Goal: Contribute content: Contribute content

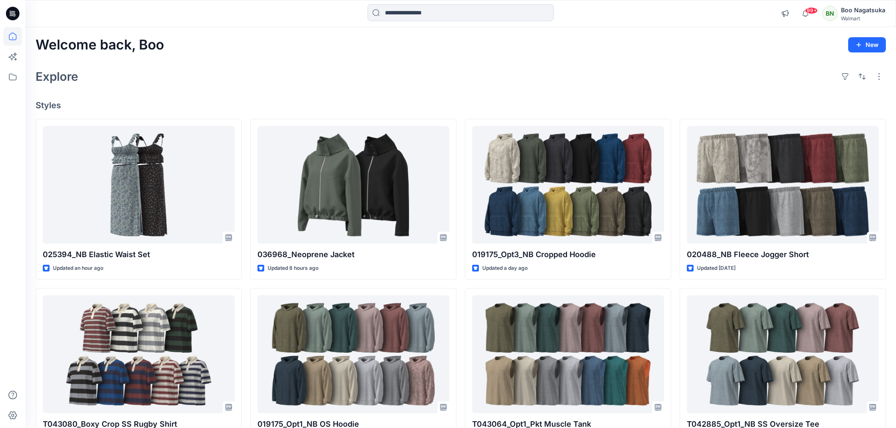
scroll to position [3, 0]
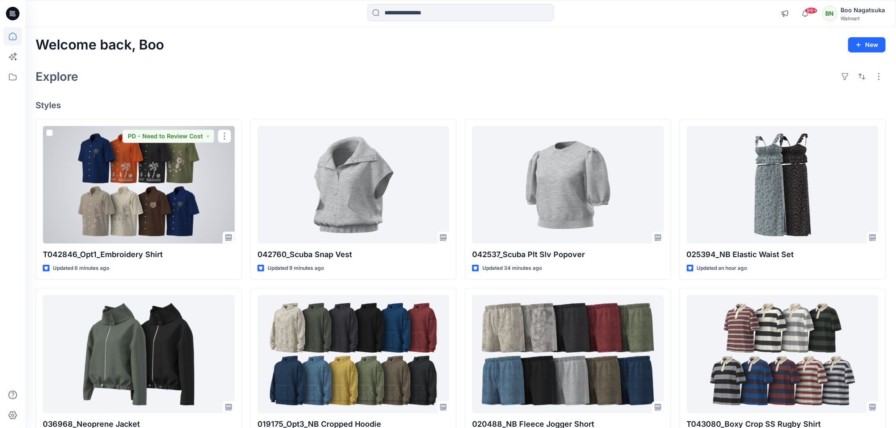
click at [177, 193] on div at bounding box center [139, 185] width 192 height 118
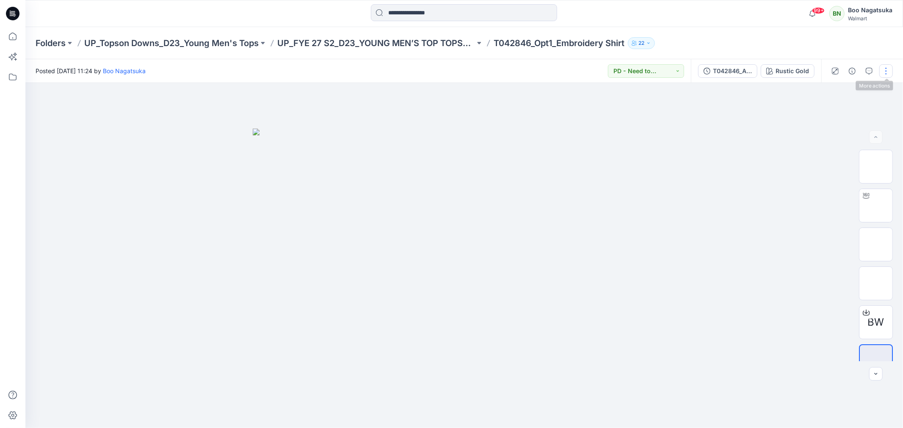
click at [889, 67] on button "button" at bounding box center [886, 71] width 14 height 14
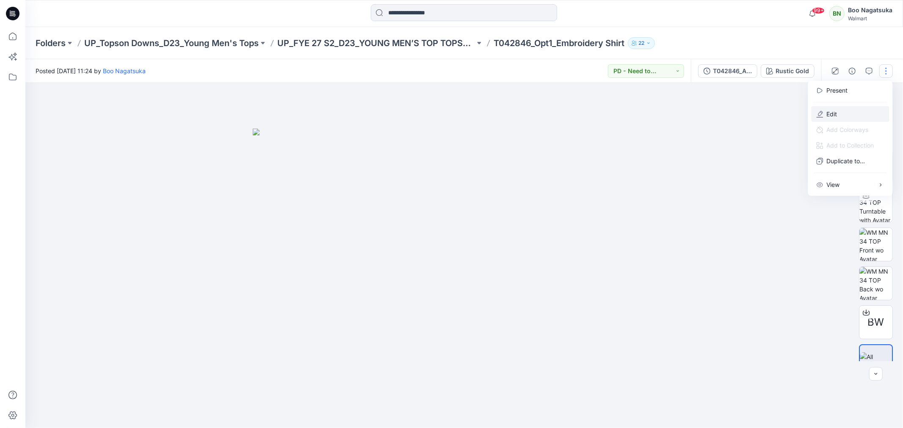
click at [827, 110] on p "Edit" at bounding box center [832, 114] width 11 height 9
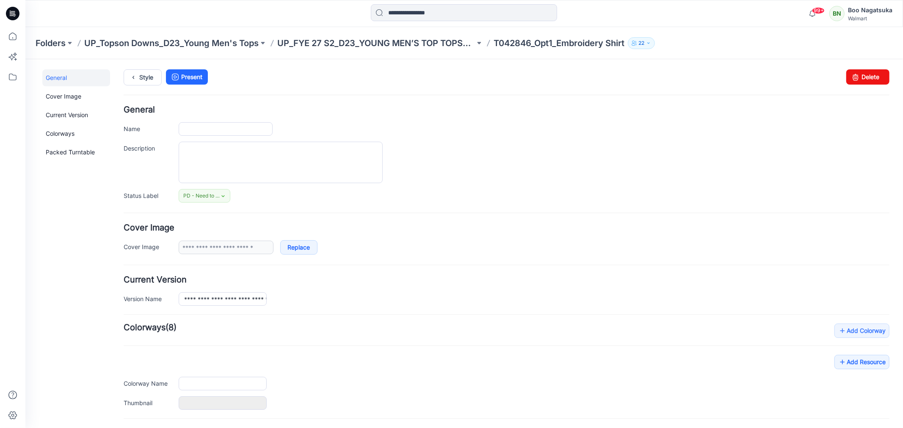
type input "**********"
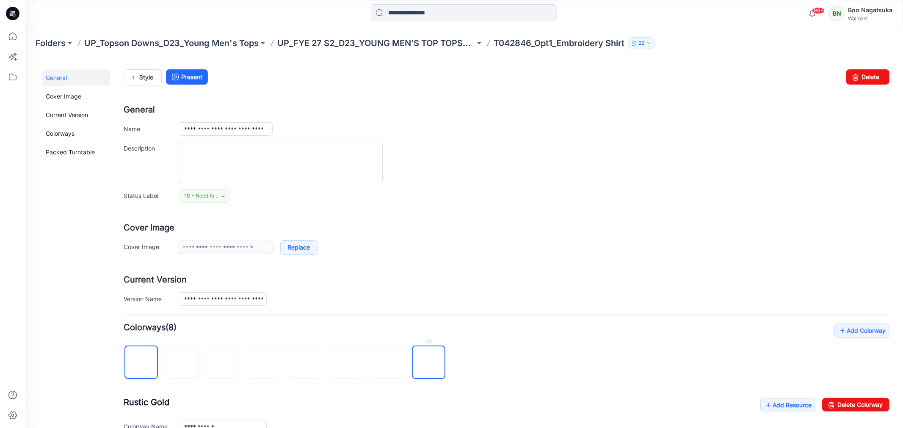
click at [428, 363] on img at bounding box center [428, 363] width 0 height 0
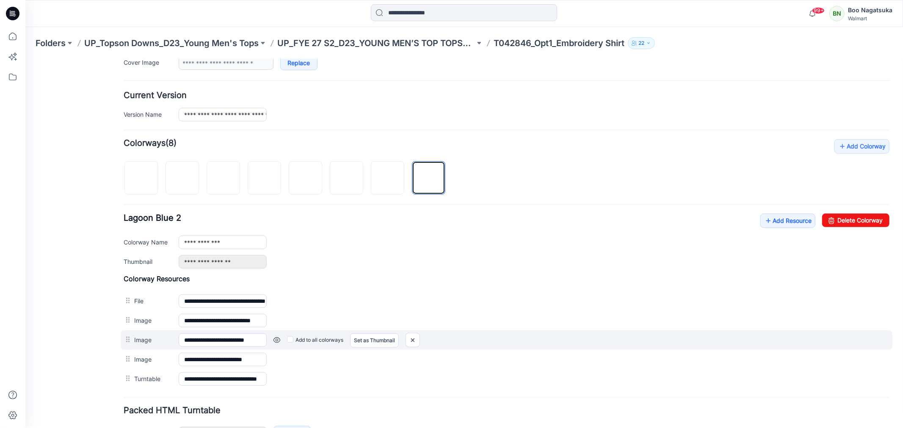
scroll to position [188, 0]
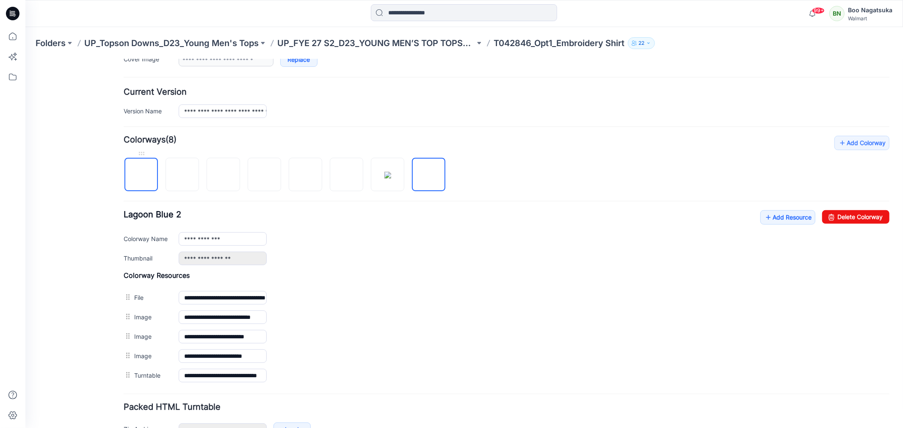
click at [141, 175] on img at bounding box center [141, 175] width 0 height 0
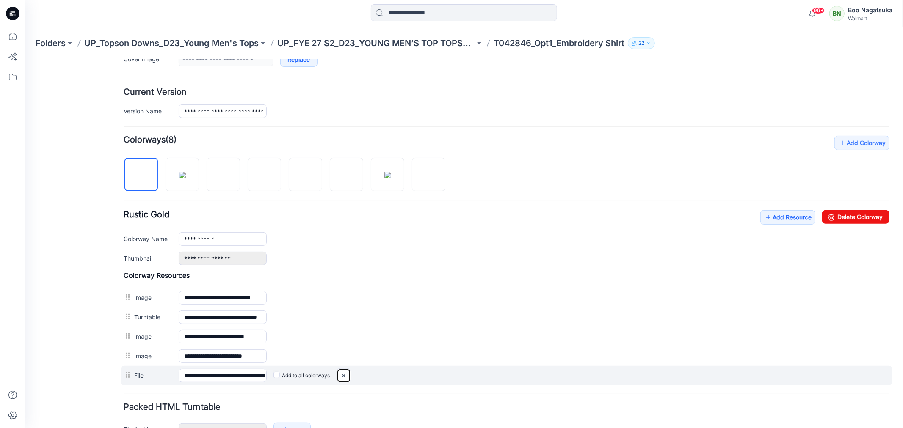
click at [25, 59] on img at bounding box center [25, 59] width 0 height 0
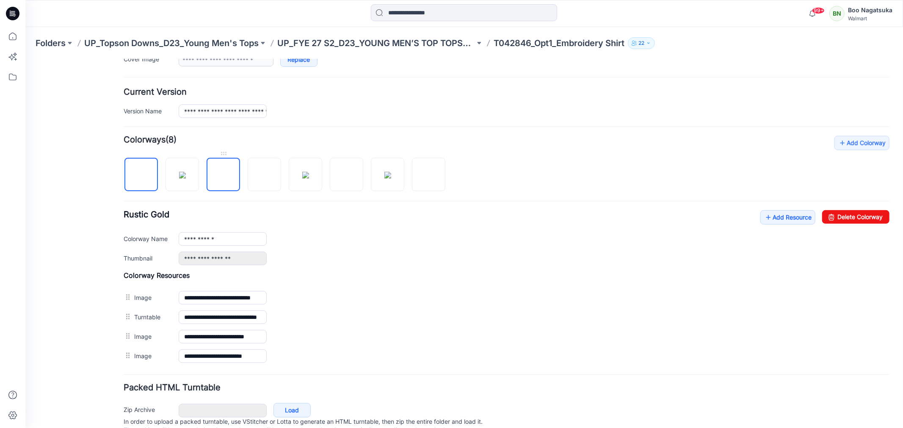
click at [223, 175] on img at bounding box center [223, 175] width 0 height 0
click at [428, 175] on img at bounding box center [428, 175] width 0 height 0
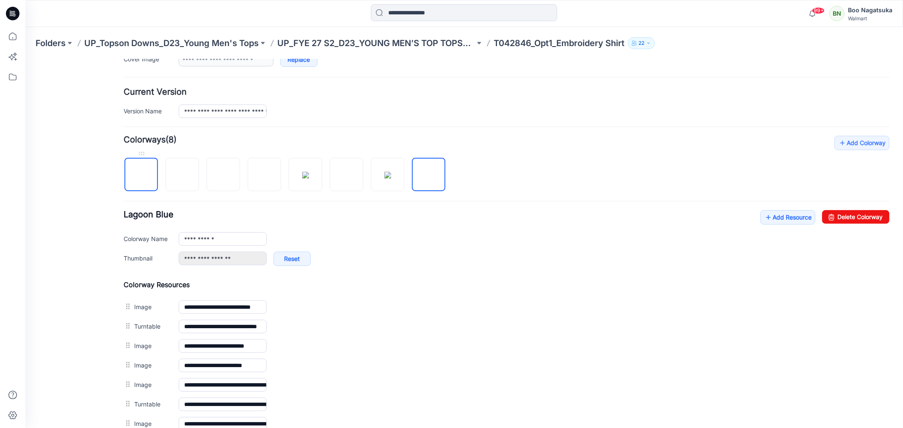
click at [141, 175] on img at bounding box center [141, 175] width 0 height 0
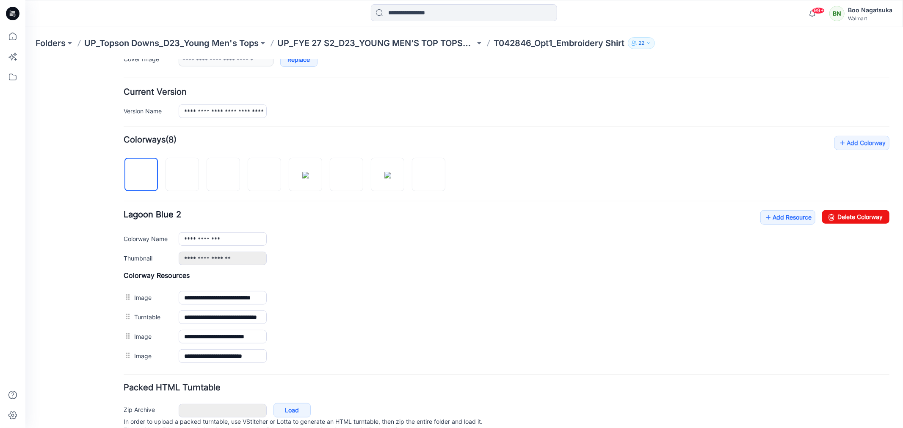
drag, startPoint x: 85, startPoint y: 390, endPoint x: 96, endPoint y: 383, distance: 13.1
click at [85, 390] on div "General Cover Image Current Version Colorways Packed Turntable" at bounding box center [76, 167] width 68 height 573
click at [428, 175] on img at bounding box center [428, 175] width 0 height 0
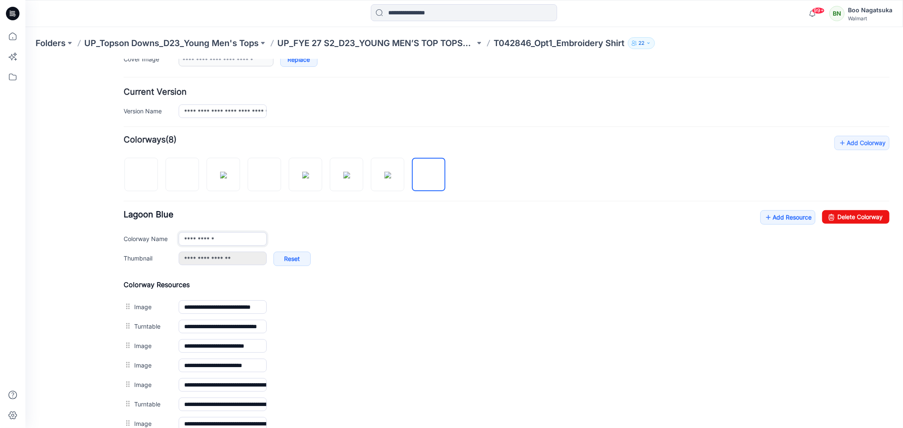
drag, startPoint x: 226, startPoint y: 239, endPoint x: 230, endPoint y: 243, distance: 6.0
click at [226, 239] on input "**********" at bounding box center [222, 239] width 88 height 14
drag, startPoint x: 48, startPoint y: 326, endPoint x: 54, endPoint y: 338, distance: 13.3
click at [48, 326] on div "General Cover Image Current Version Colorways Packed Turntable" at bounding box center [76, 211] width 68 height 660
click at [141, 175] on img at bounding box center [141, 174] width 7 height 7
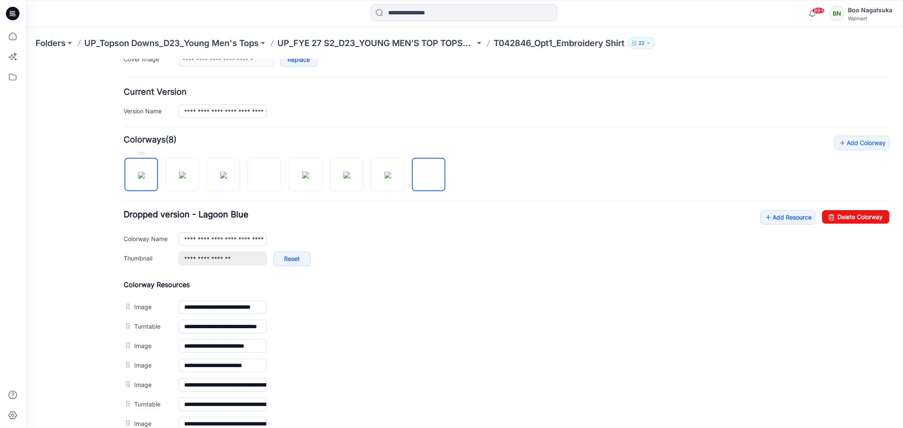
type input "**********"
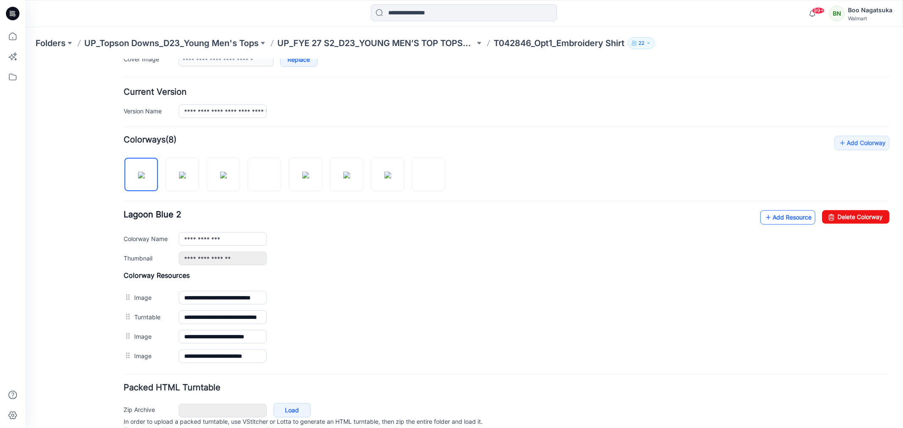
click at [781, 217] on link "Add Resource" at bounding box center [787, 217] width 55 height 14
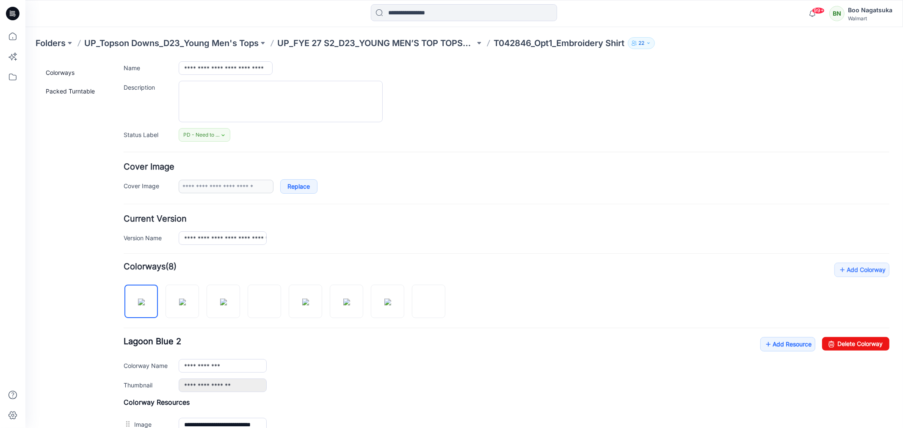
scroll to position [0, 0]
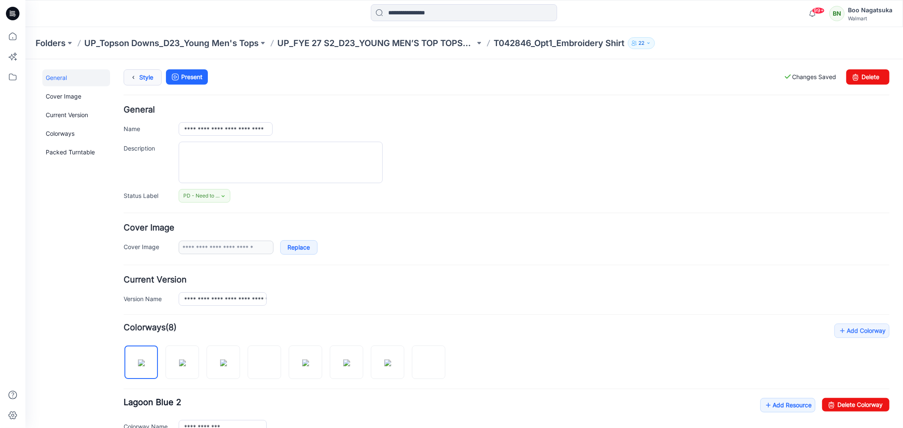
click at [142, 77] on link "Style" at bounding box center [142, 77] width 38 height 16
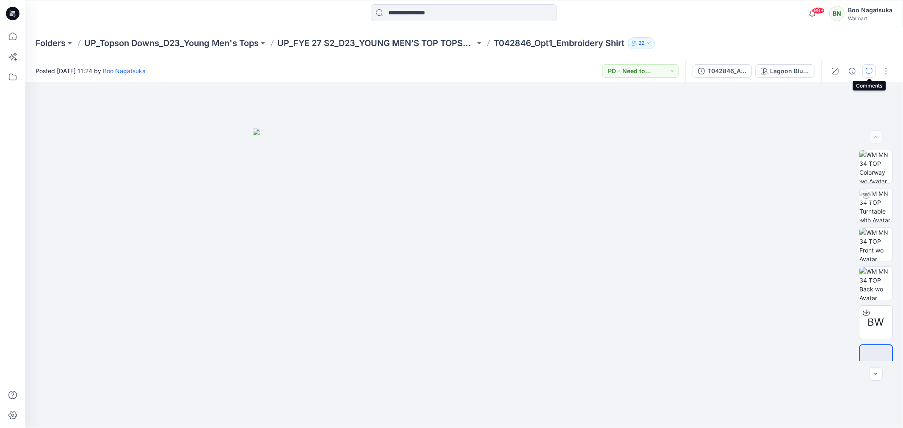
click at [866, 65] on button "button" at bounding box center [869, 71] width 14 height 14
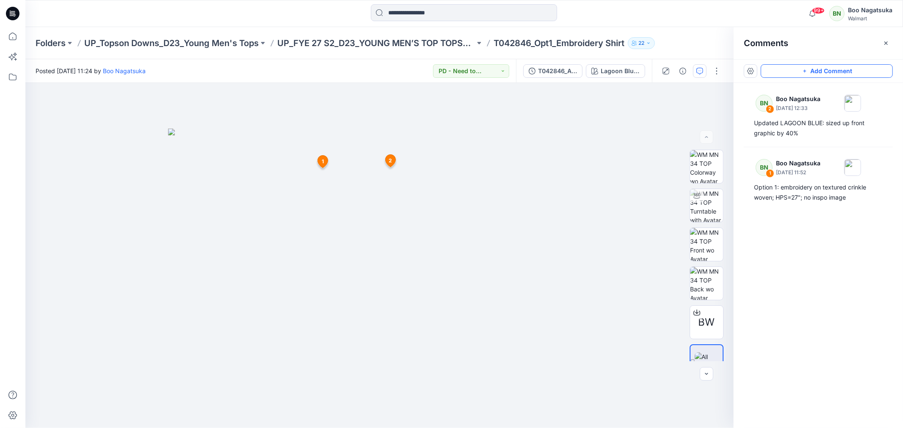
click at [846, 71] on button "Add Comment" at bounding box center [827, 71] width 132 height 14
click at [291, 168] on div "3 1 BN Boo Nagatsuka August 01, 2025 11:52 Option 1: embroidery on textured cri…" at bounding box center [379, 255] width 708 height 345
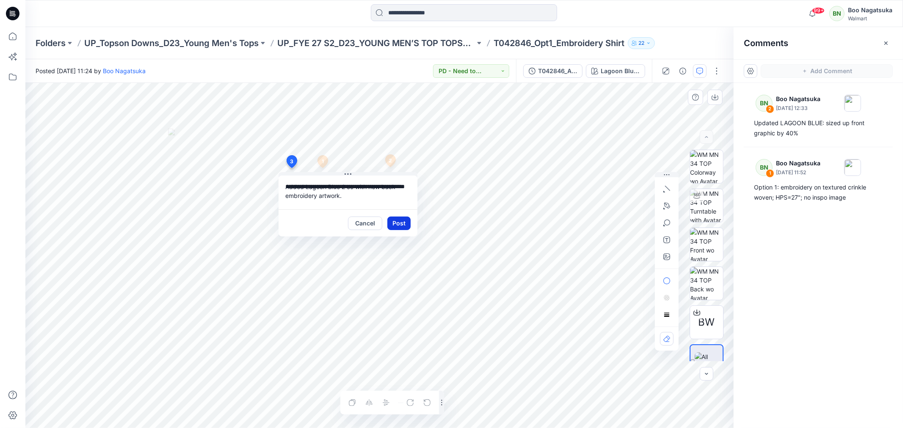
type textarea "**********"
click at [400, 225] on button "Post" at bounding box center [398, 224] width 23 height 14
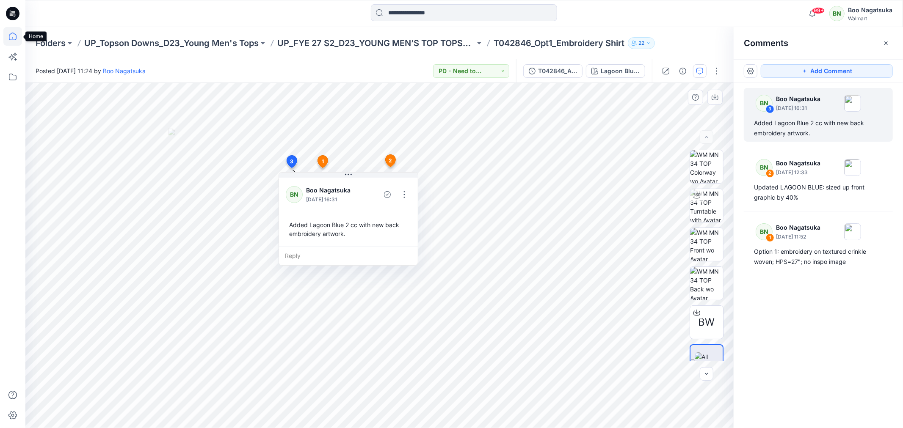
drag, startPoint x: 9, startPoint y: 34, endPoint x: 14, endPoint y: 37, distance: 5.5
click at [10, 33] on icon at bounding box center [12, 36] width 19 height 19
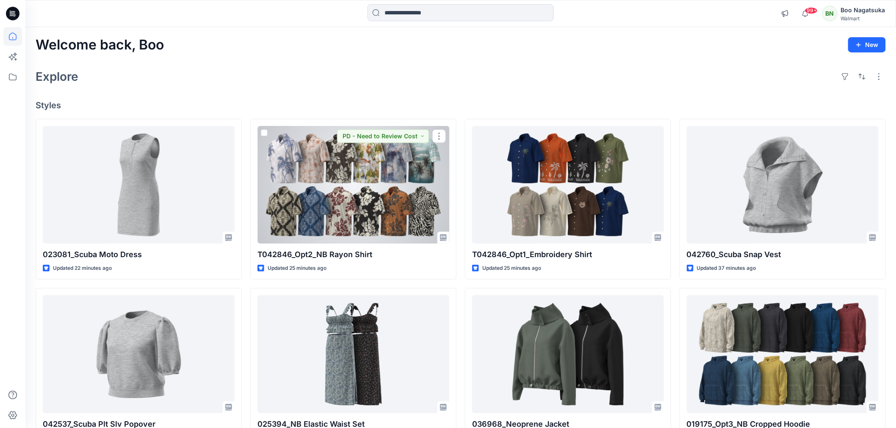
click at [375, 199] on div at bounding box center [353, 185] width 192 height 118
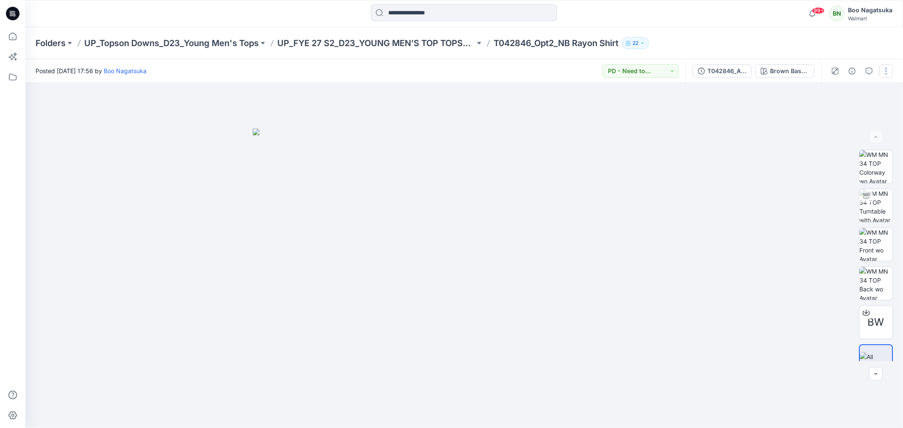
click at [882, 69] on button "button" at bounding box center [886, 71] width 14 height 14
click at [825, 113] on button "Edit" at bounding box center [850, 114] width 78 height 16
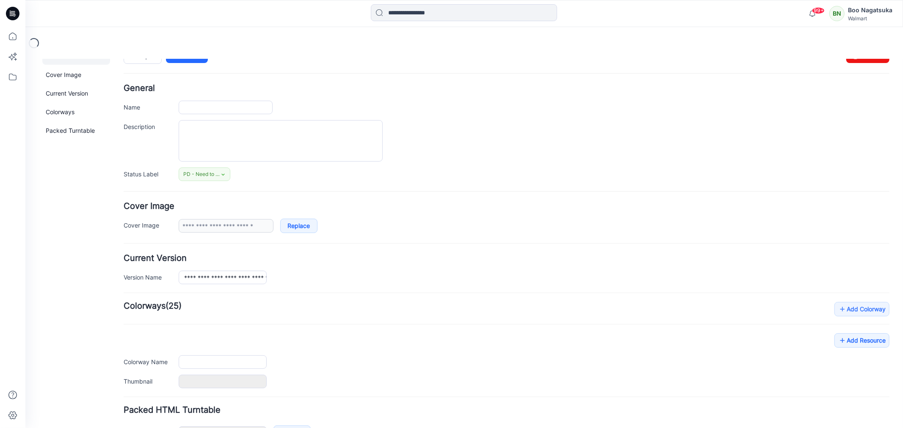
type input "**********"
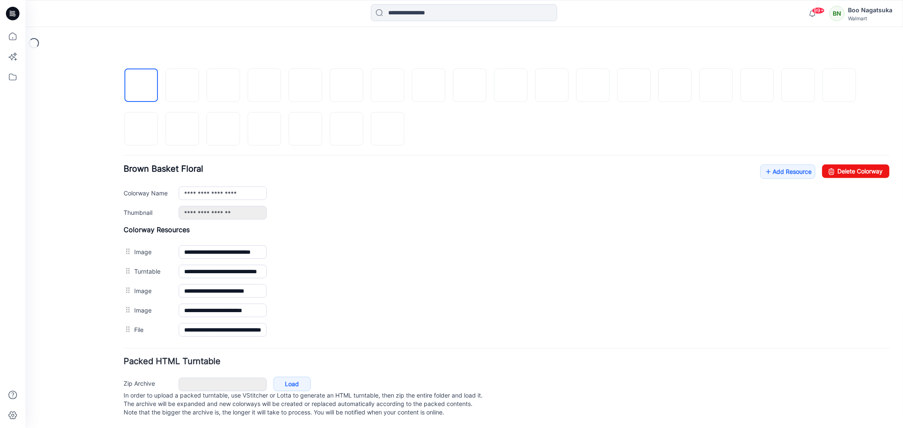
scroll to position [296, 0]
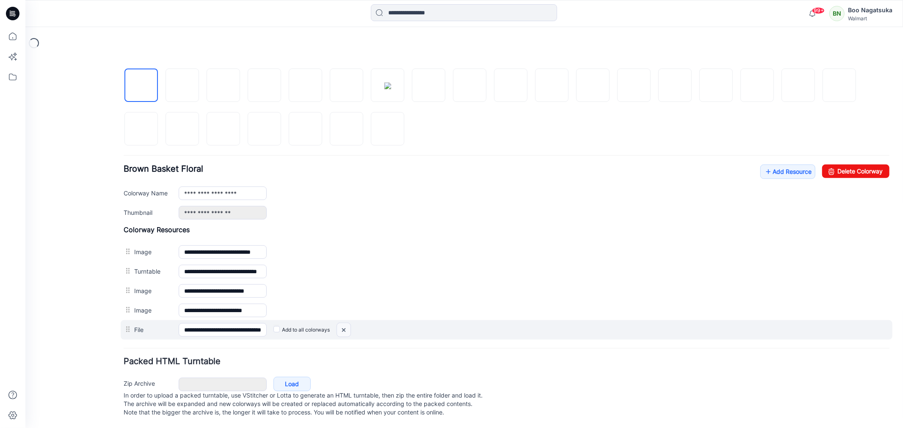
click at [25, 59] on img at bounding box center [25, 59] width 0 height 0
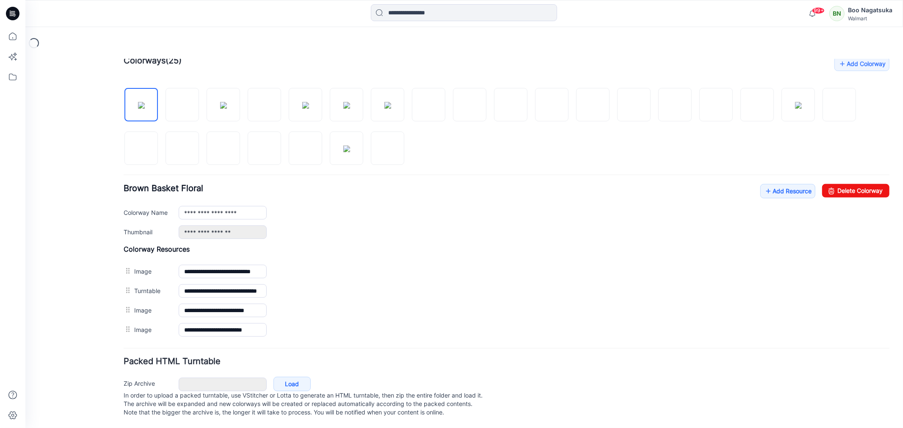
scroll to position [276, 0]
click at [348, 145] on img at bounding box center [346, 148] width 7 height 7
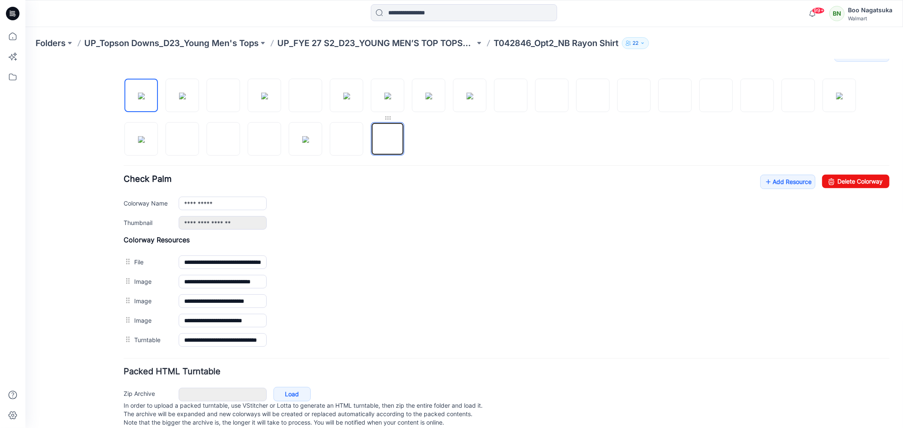
drag, startPoint x: 384, startPoint y: 138, endPoint x: 391, endPoint y: 120, distance: 19.2
click at [387, 139] on img at bounding box center [387, 139] width 0 height 0
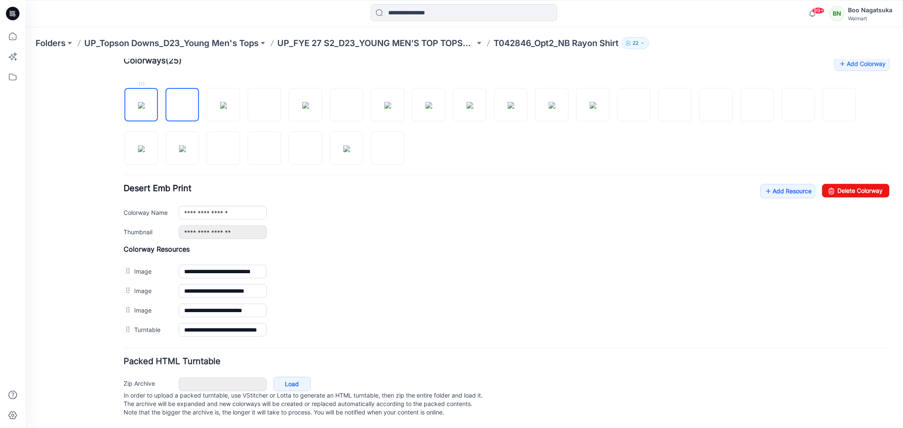
click at [138, 102] on img at bounding box center [141, 105] width 7 height 7
click at [95, 348] on div "General Cover Image Current Version Colorways Packed Turntable" at bounding box center [76, 115] width 68 height 626
click at [179, 102] on img at bounding box center [182, 105] width 7 height 7
click at [87, 364] on div "General Cover Image Current Version Colorways Packed Turntable" at bounding box center [76, 115] width 68 height 626
click at [141, 102] on img at bounding box center [141, 105] width 7 height 7
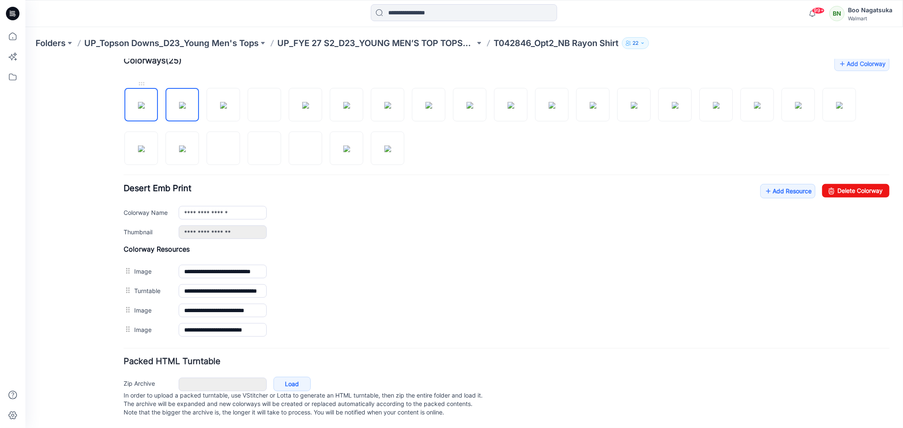
type input "**********"
click at [778, 184] on link "Add Resource" at bounding box center [787, 191] width 55 height 14
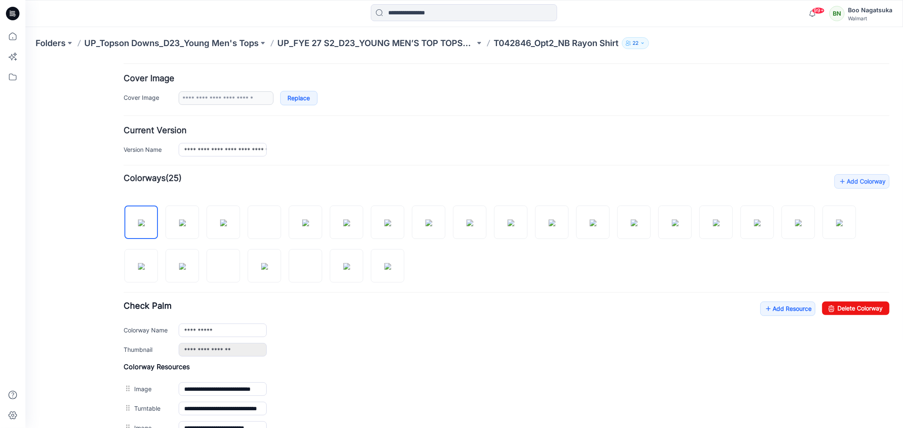
scroll to position [0, 0]
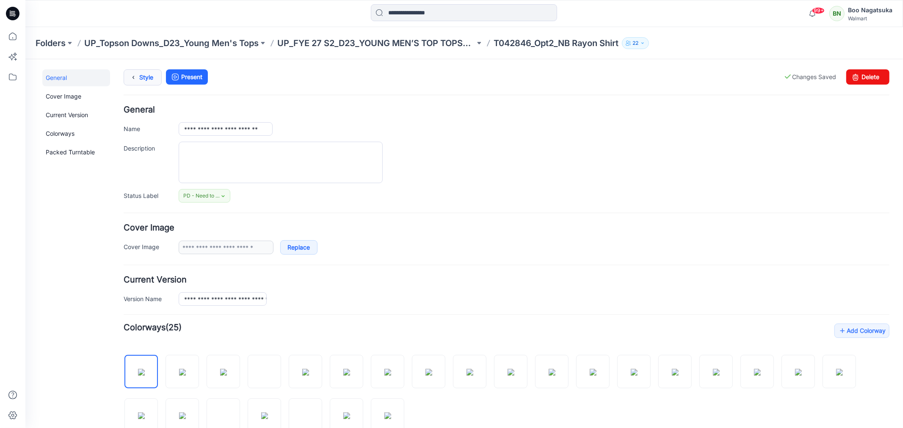
click at [141, 75] on link "Style" at bounding box center [142, 77] width 38 height 16
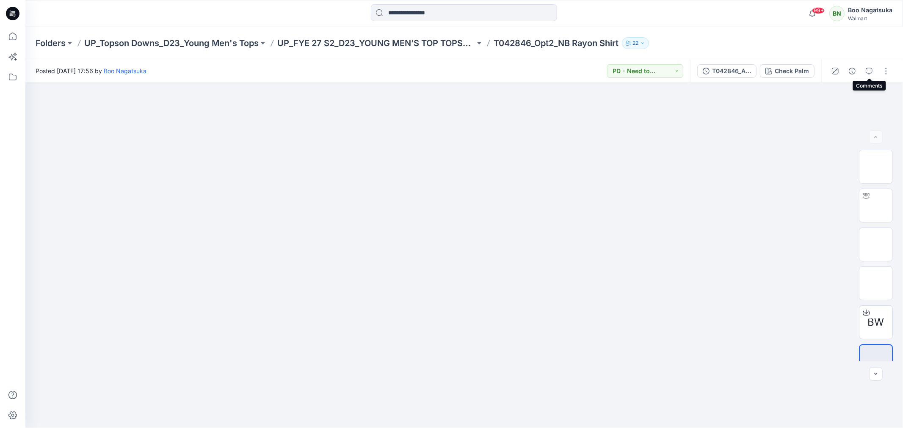
click at [867, 66] on button "button" at bounding box center [869, 71] width 14 height 14
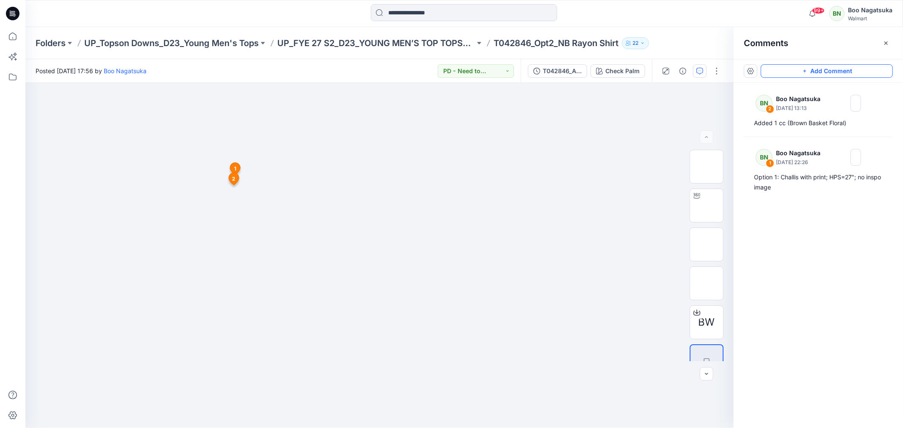
click at [844, 69] on button "Add Comment" at bounding box center [827, 71] width 132 height 14
click at [218, 168] on div "3 1 BN Boo Nagatsuka [DATE] 22:26 Option 1: Challis with print; HPS=27"; no ins…" at bounding box center [379, 255] width 708 height 345
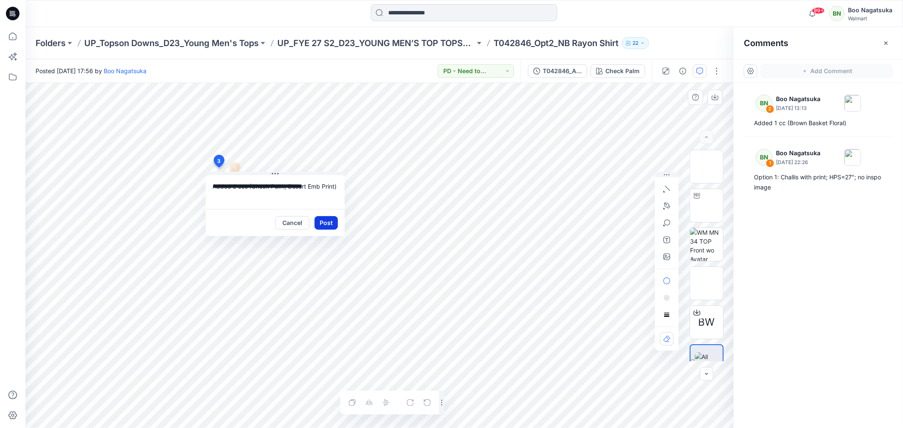
type textarea "**********"
click at [329, 222] on button "Post" at bounding box center [325, 223] width 23 height 14
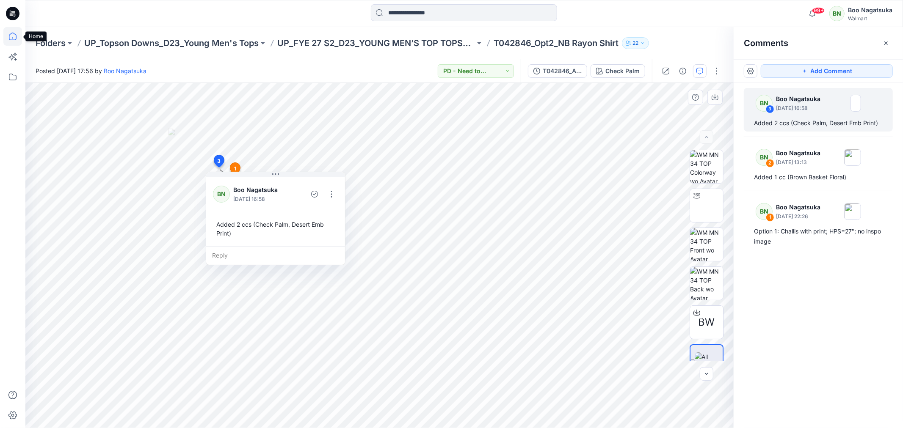
click at [11, 34] on icon at bounding box center [12, 36] width 19 height 19
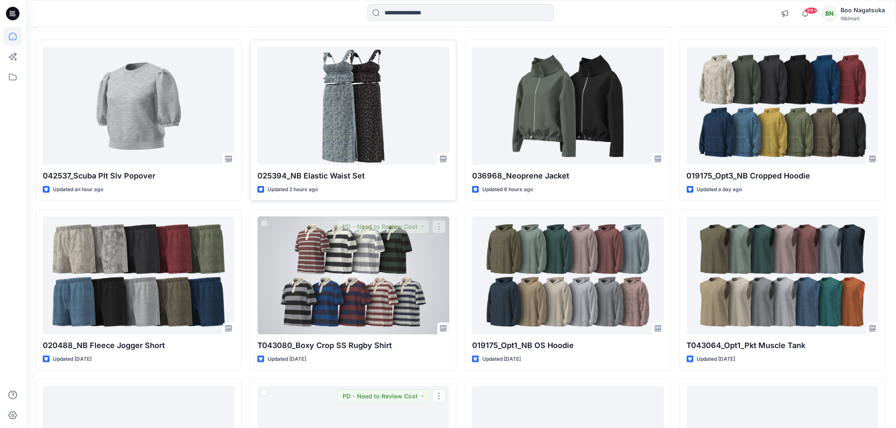
scroll to position [94, 0]
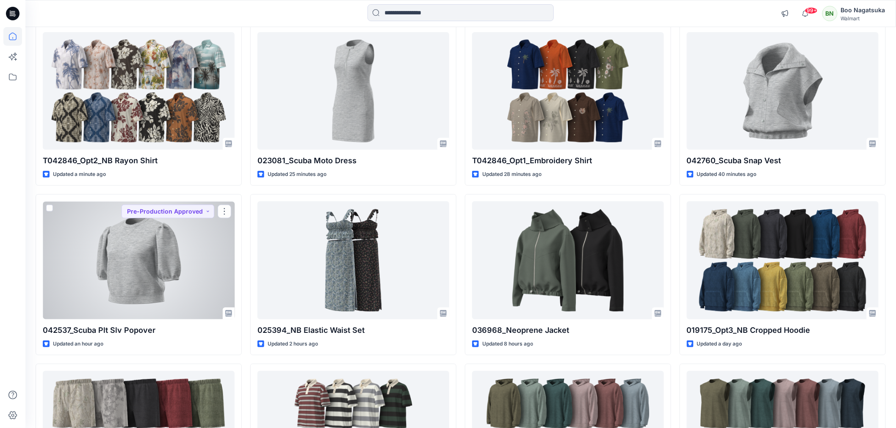
click at [205, 261] on div at bounding box center [139, 260] width 192 height 118
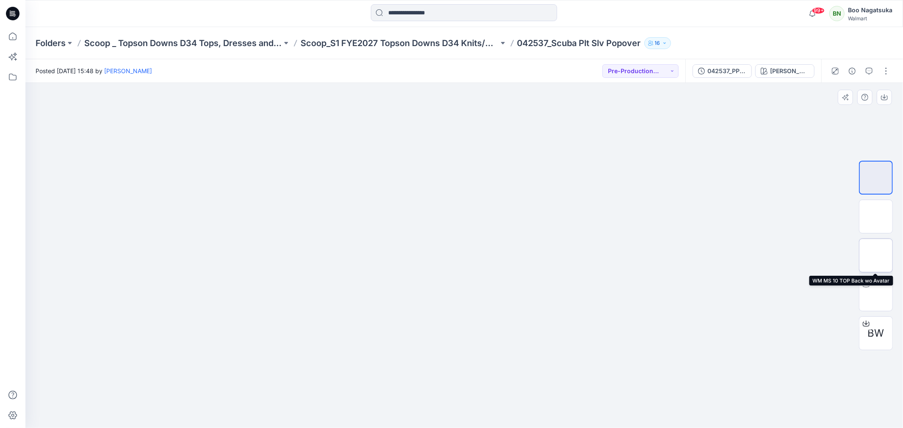
click at [876, 256] on img at bounding box center [876, 256] width 0 height 0
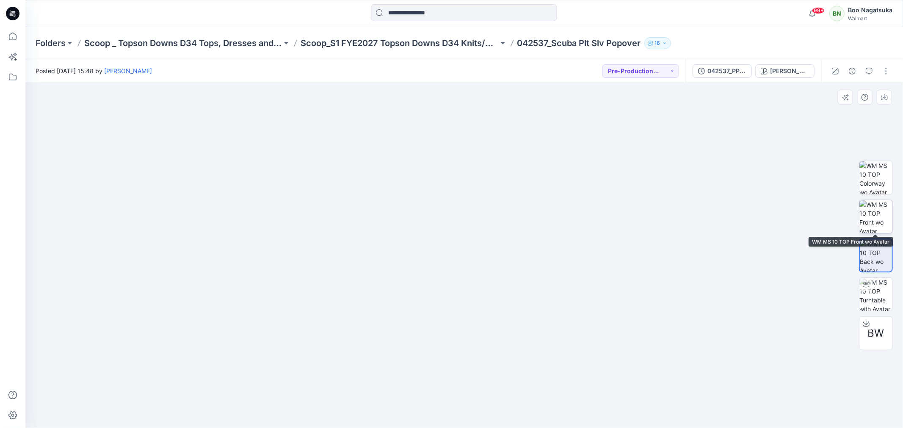
click at [877, 221] on img at bounding box center [875, 216] width 33 height 33
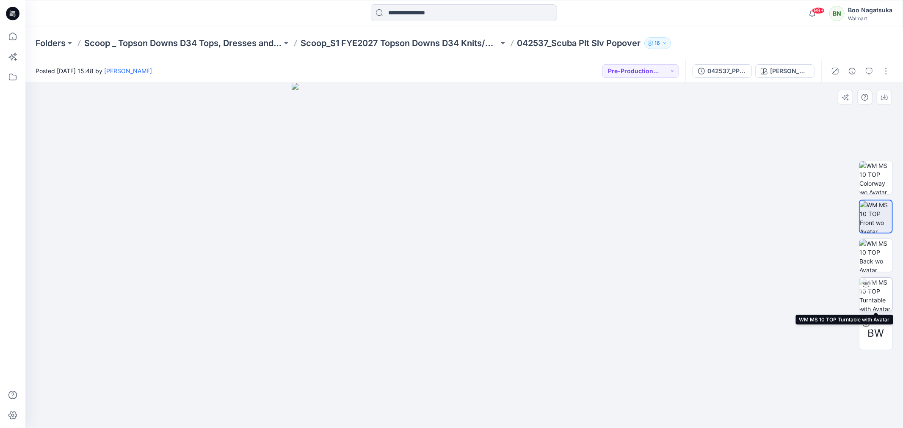
click at [880, 293] on img at bounding box center [875, 294] width 33 height 33
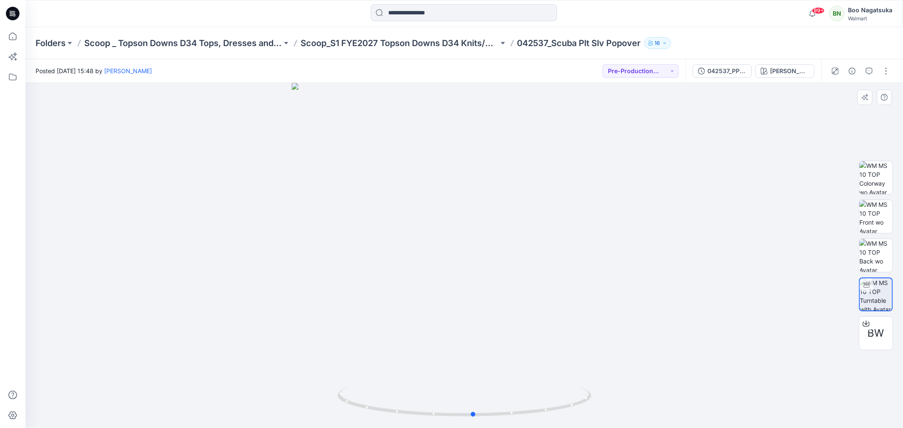
drag, startPoint x: 581, startPoint y: 400, endPoint x: 601, endPoint y: 403, distance: 20.8
click at [592, 415] on icon at bounding box center [465, 403] width 256 height 32
click at [13, 36] on icon at bounding box center [12, 36] width 19 height 19
